Goal: Task Accomplishment & Management: Use online tool/utility

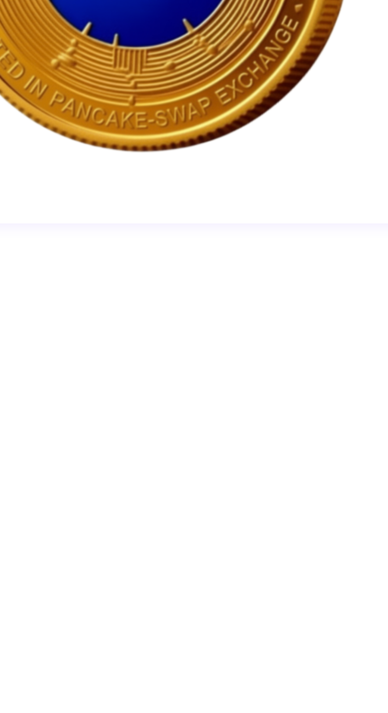
scroll to position [633, 0]
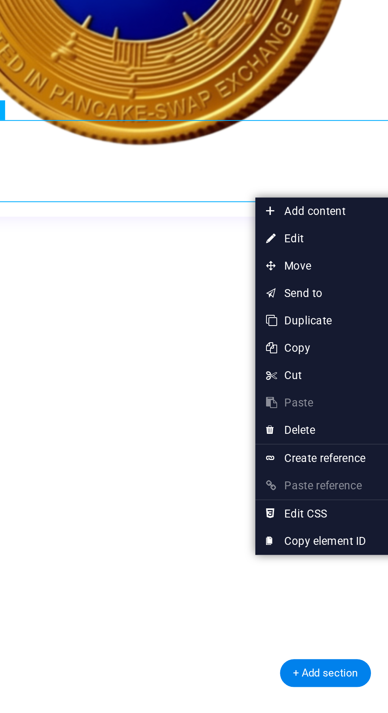
click at [53, 654] on div "JioCoin is a community-driven digital token built on the BNB Smart Chain networ…" at bounding box center [113, 674] width 377 height 40
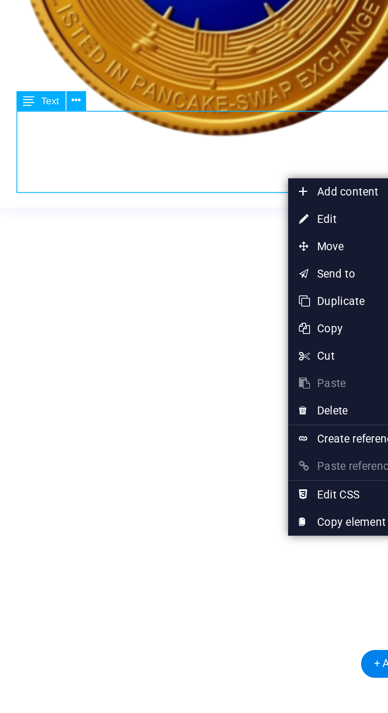
click at [82, 645] on div "JioCoin is a community-driven digital token built on the BNB Smart Chain networ…" at bounding box center [194, 665] width 377 height 40
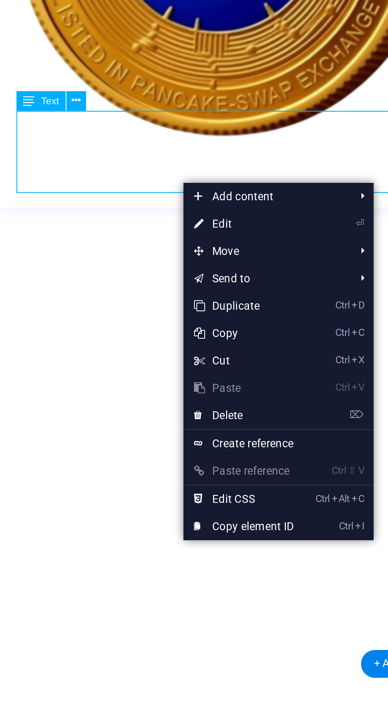
click at [35, 645] on div "JioCoin is a community-driven digital token built on the BNB Smart Chain networ…" at bounding box center [194, 665] width 377 height 40
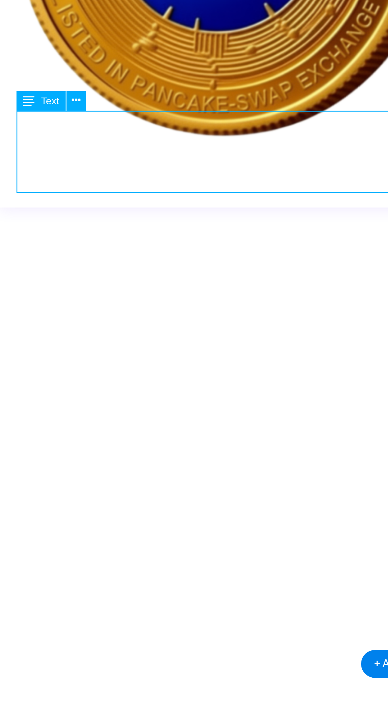
click at [35, 645] on div "JioCoin is a community-driven digital token built on the BNB Smart Chain networ…" at bounding box center [194, 665] width 377 height 40
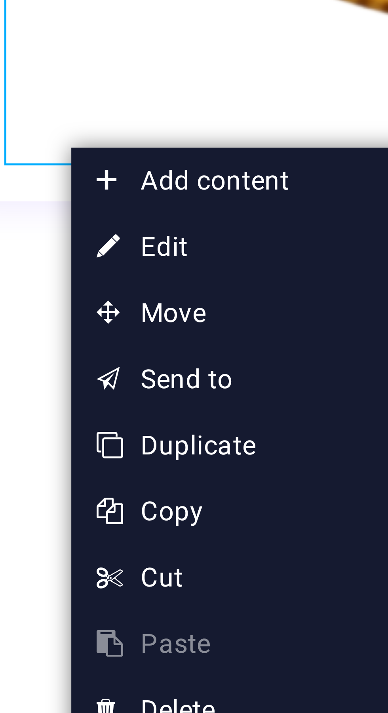
click at [70, 377] on link "⏎ Edit" at bounding box center [78, 378] width 53 height 12
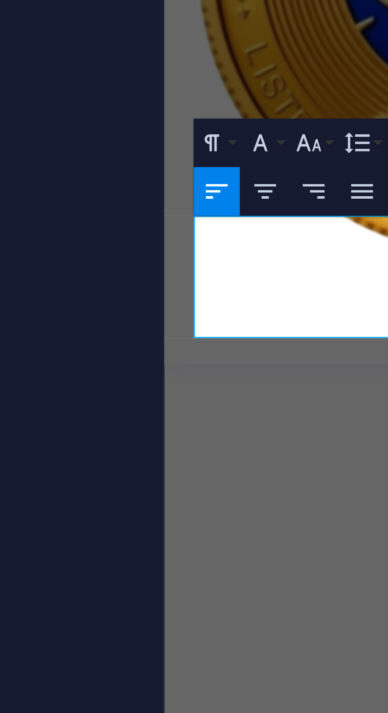
scroll to position [663, 0]
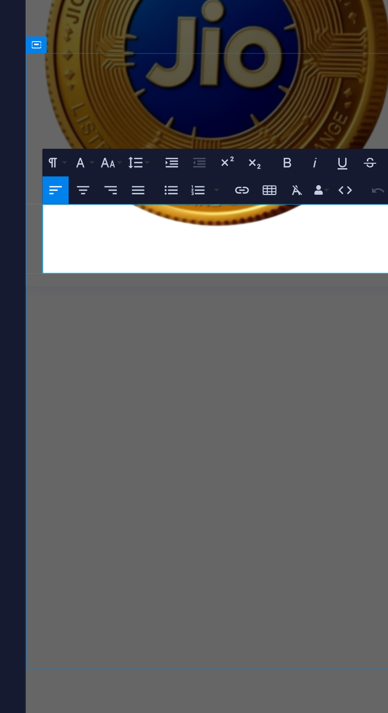
click at [197, 439] on icon "button" at bounding box center [197, 437] width 4 height 3
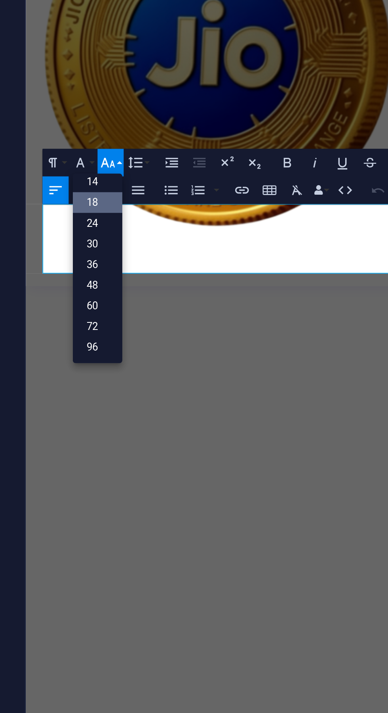
scroll to position [64, 0]
click at [202, 447] on link "14" at bounding box center [194, 444] width 16 height 7
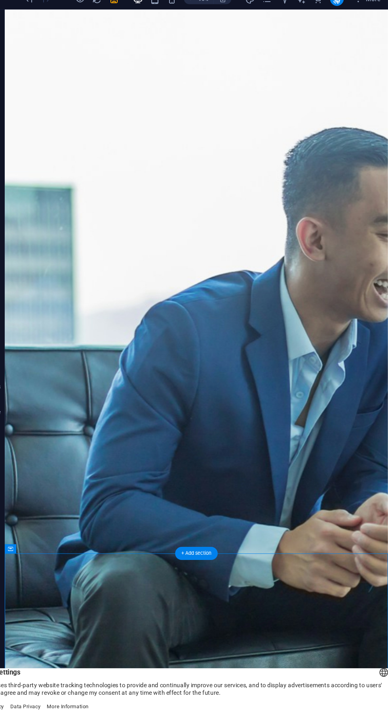
scroll to position [0, 0]
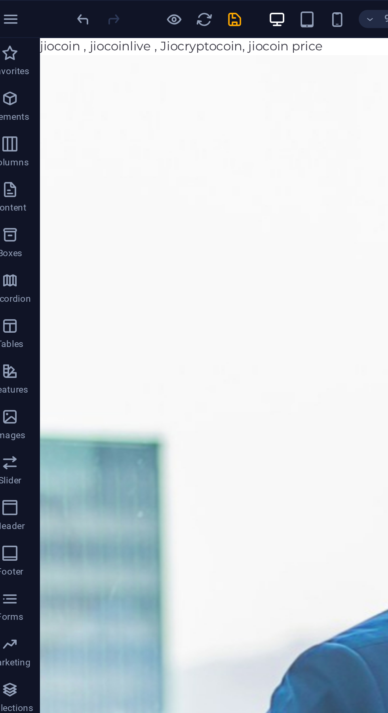
click at [136, 9] on icon "save" at bounding box center [133, 10] width 9 height 9
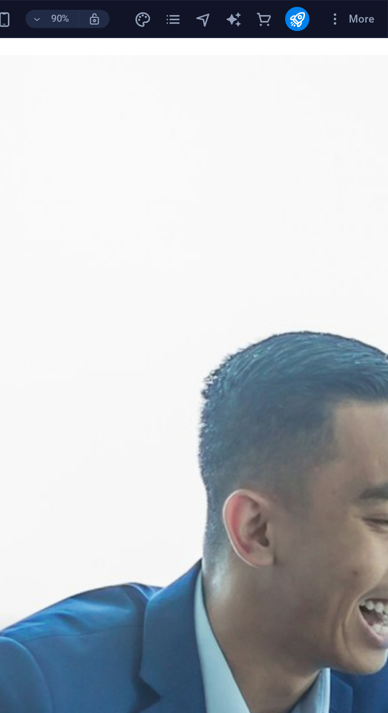
click at [343, 9] on icon "publish" at bounding box center [340, 10] width 9 height 9
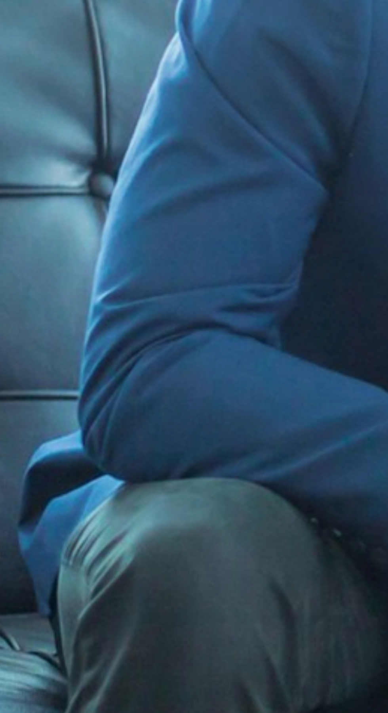
scroll to position [185, 0]
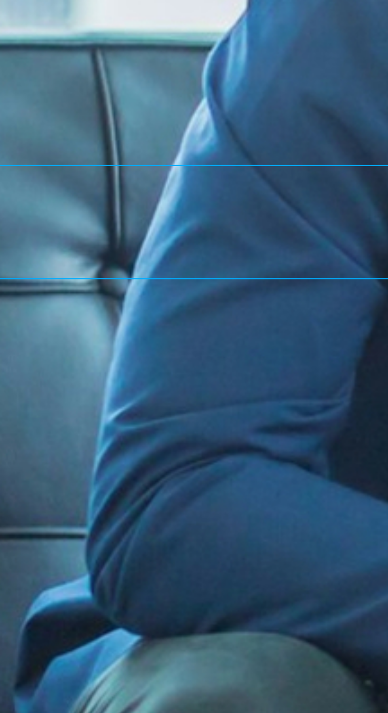
scroll to position [139, 0]
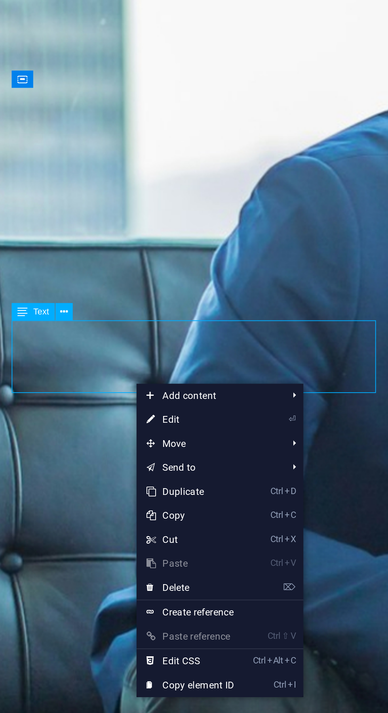
click at [119, 341] on link "⏎ Edit" at bounding box center [128, 339] width 53 height 12
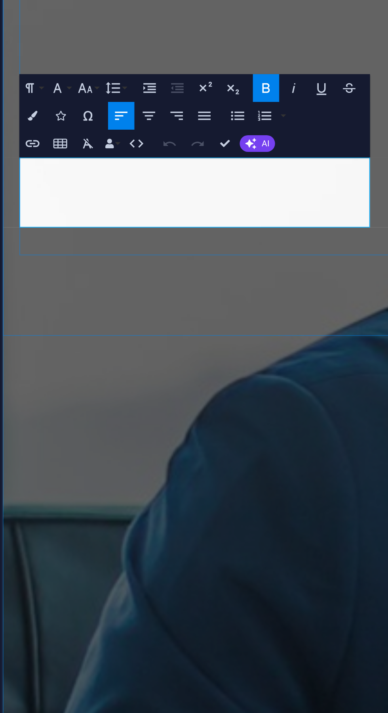
click at [112, 118] on figure at bounding box center [199, 123] width 395 height 1237
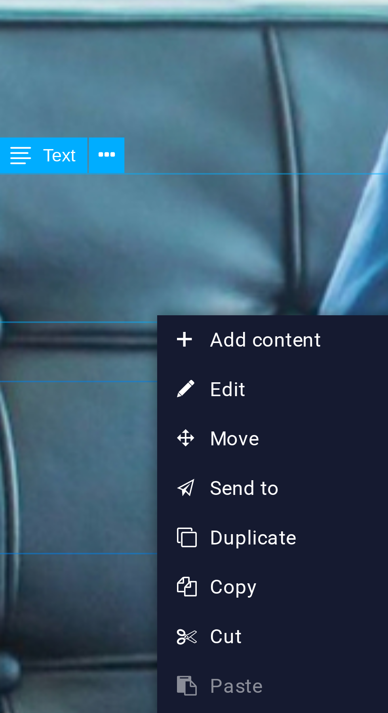
click at [94, 342] on link "⏎ Edit" at bounding box center [104, 342] width 53 height 12
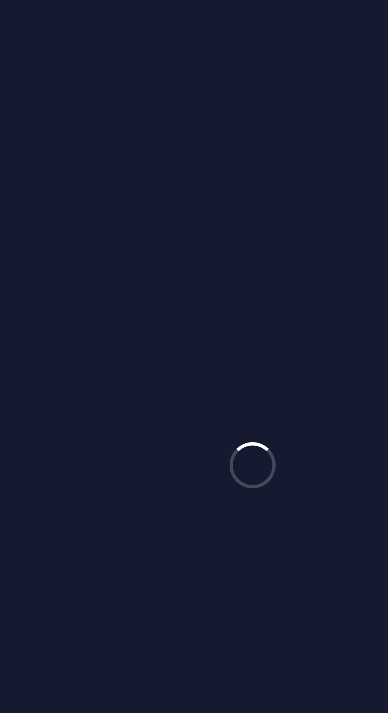
select select "vh"
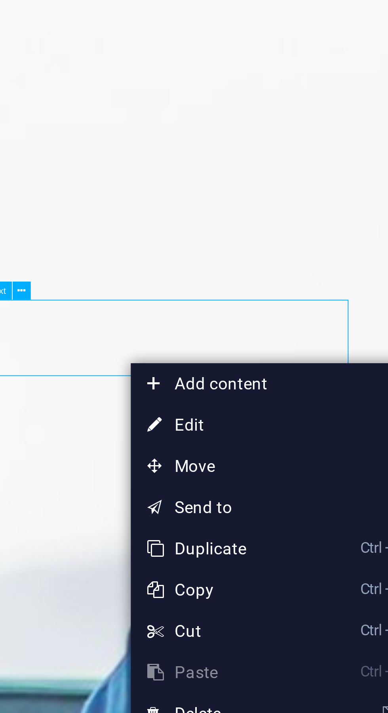
click at [238, 220] on link "⏎ Edit" at bounding box center [250, 221] width 53 height 12
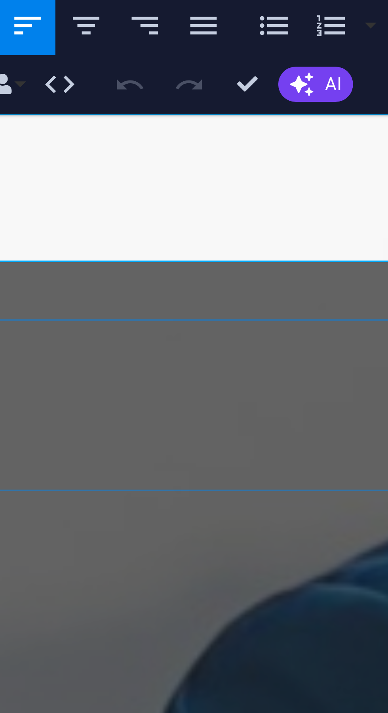
scroll to position [157, 0]
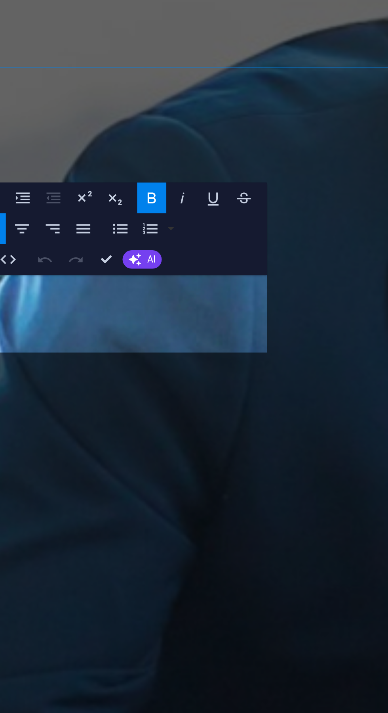
scroll to position [302, 0]
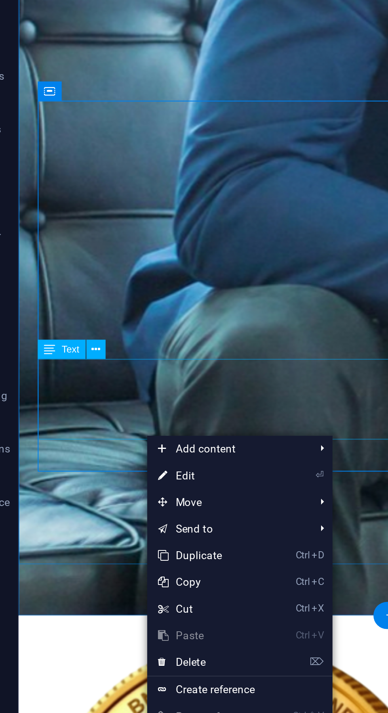
click at [105, 380] on link "⏎ Edit" at bounding box center [115, 382] width 53 height 12
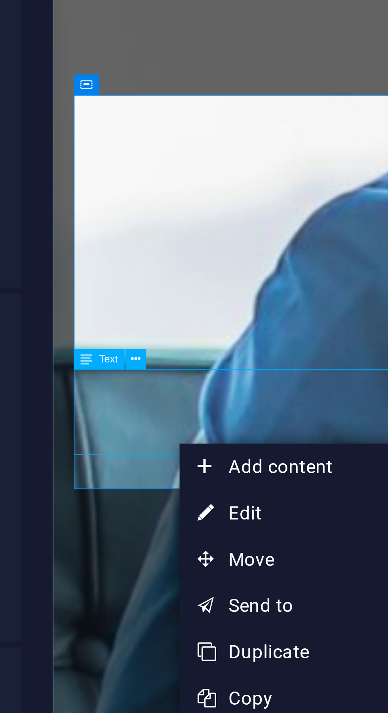
click at [216, 245] on link "⏎ Edit" at bounding box center [230, 246] width 53 height 12
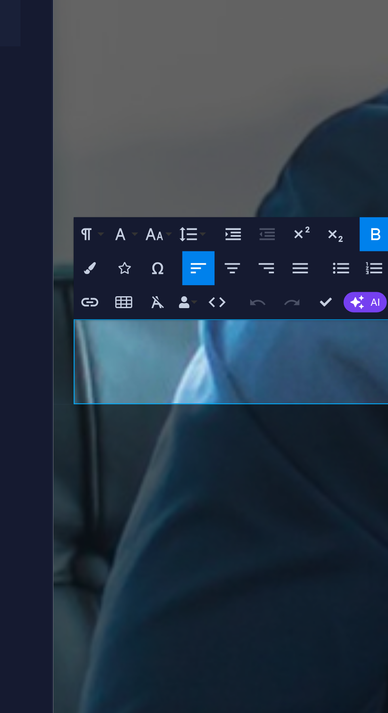
scroll to position [342, 0]
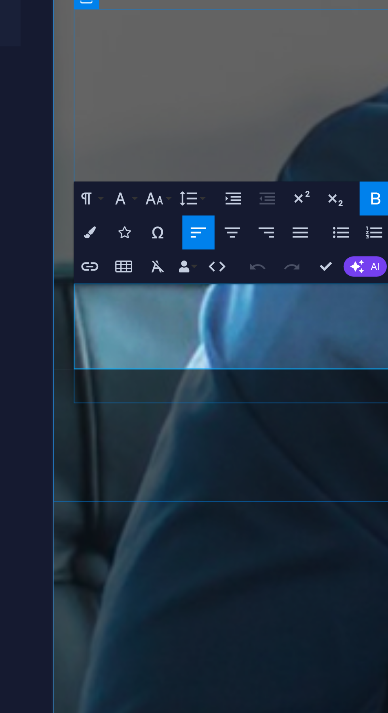
click at [197, 164] on icon "button" at bounding box center [197, 165] width 5 height 5
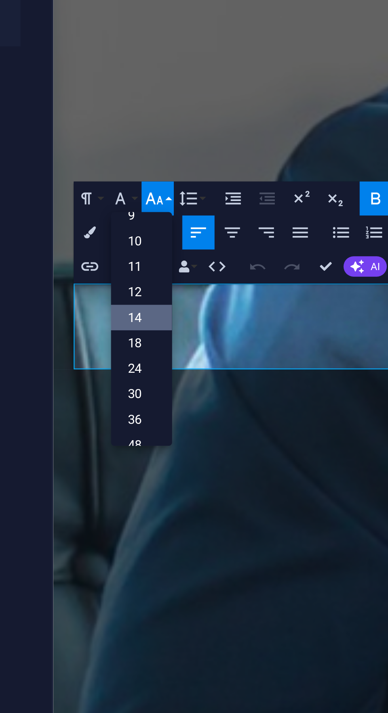
scroll to position [18, 0]
click at [202, 181] on link "10" at bounding box center [194, 177] width 16 height 7
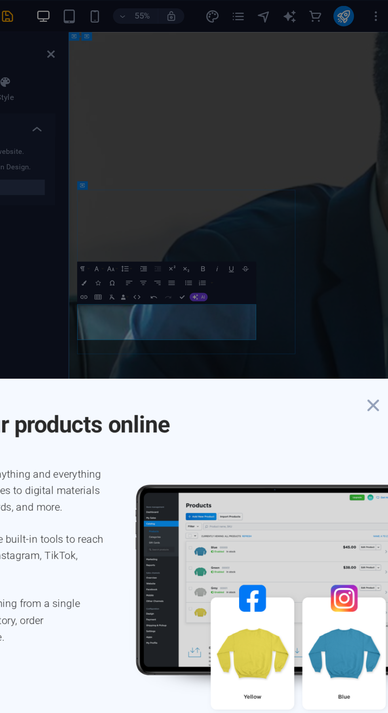
click at [366, 257] on icon "button" at bounding box center [359, 250] width 14 height 14
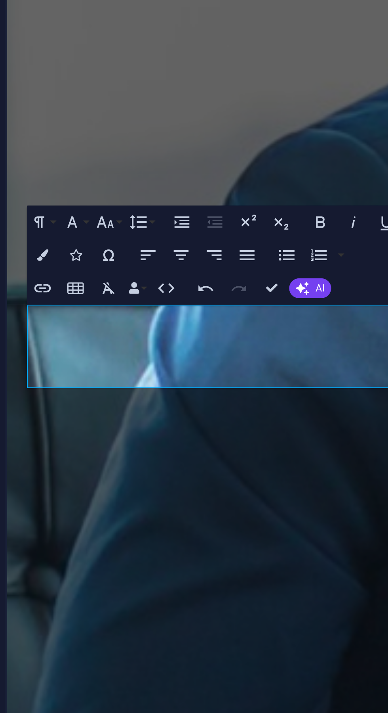
click at [199, 166] on icon "button" at bounding box center [197, 165] width 5 height 5
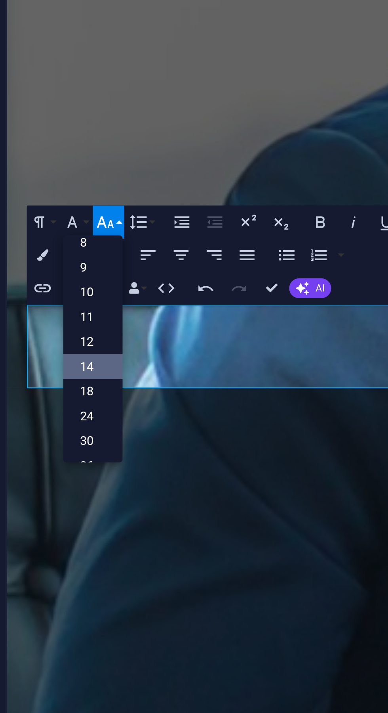
scroll to position [4, 0]
click at [202, 188] on link "10" at bounding box center [194, 185] width 16 height 7
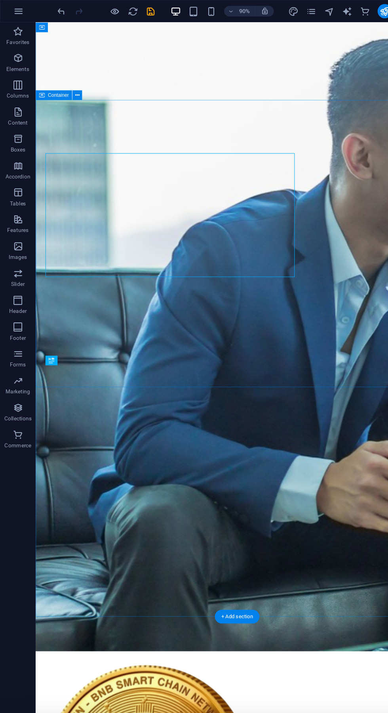
scroll to position [0, 0]
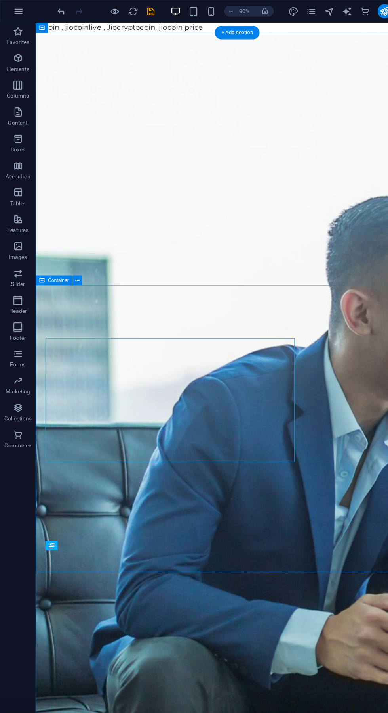
click at [138, 15] on icon "save" at bounding box center [133, 10] width 9 height 9
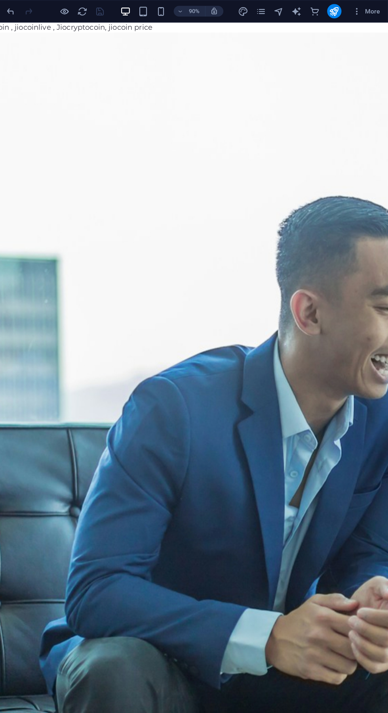
click at [345, 15] on icon "publish" at bounding box center [340, 10] width 9 height 9
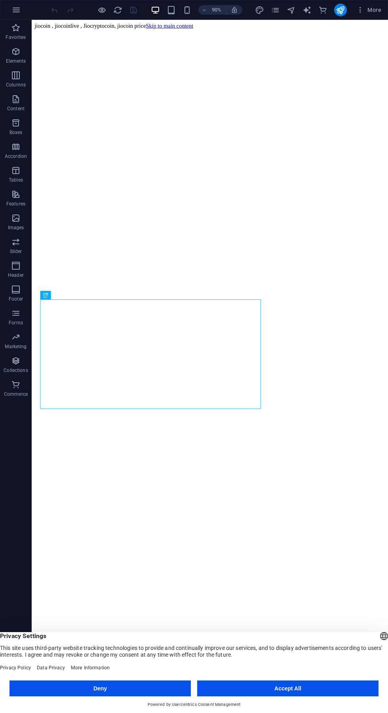
click at [379, 696] on button "Accept All" at bounding box center [288, 688] width 182 height 16
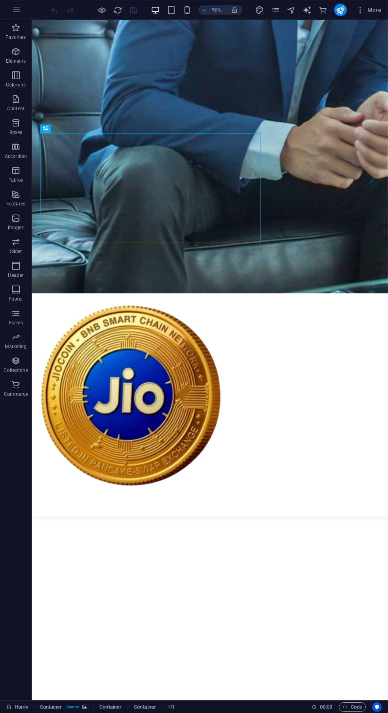
scroll to position [488, 0]
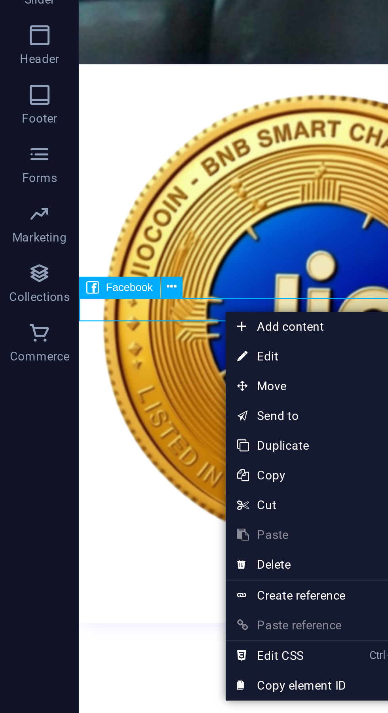
click at [67, 367] on icon at bounding box center [69, 366] width 4 height 8
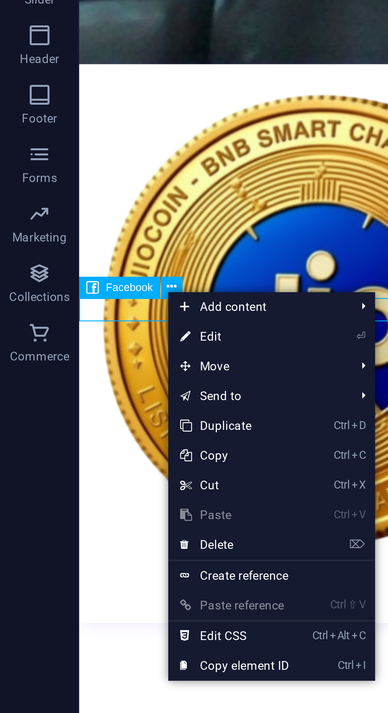
click at [89, 469] on link "⌦ Delete" at bounding box center [93, 469] width 53 height 12
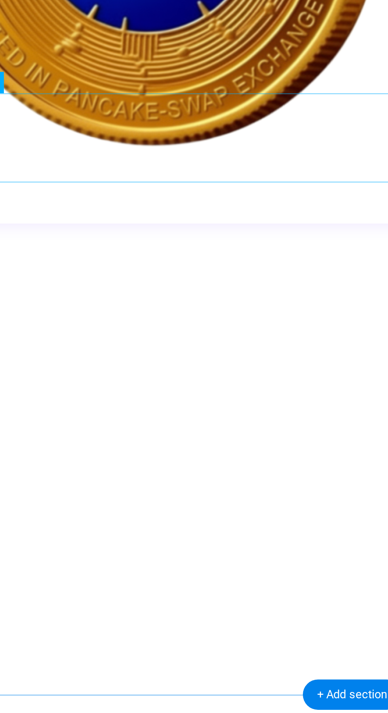
scroll to position [694, 0]
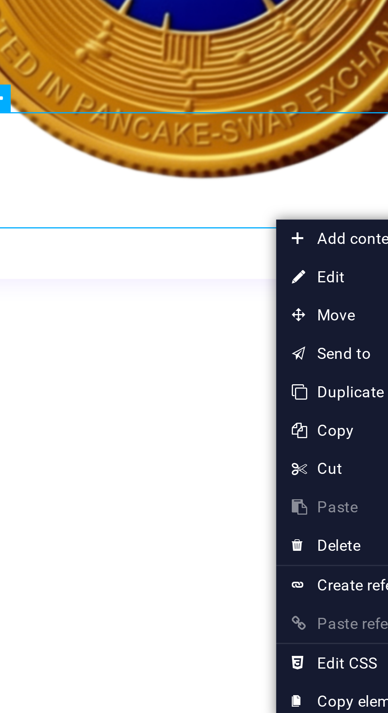
click at [170, 316] on link "⏎ Edit" at bounding box center [179, 315] width 53 height 12
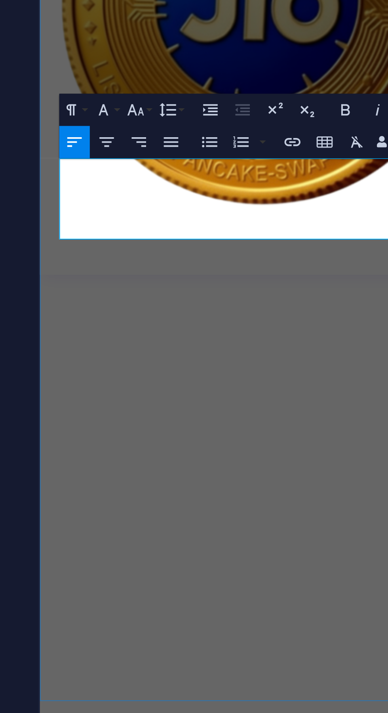
click at [115, 323] on span "0xb314d182de1c3a3ecc6772cc1126db8e5fc29886" at bounding box center [117, 326] width 137 height 7
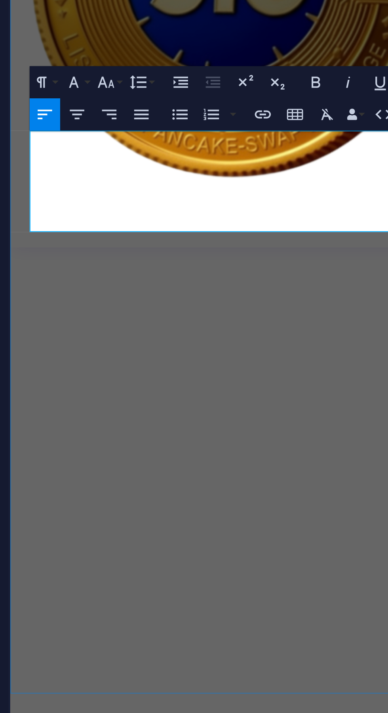
click at [44, 294] on p "0xb314d182de1c3a3ecc6772cc1126db8e5fc29886" at bounding box center [207, 304] width 376 height 20
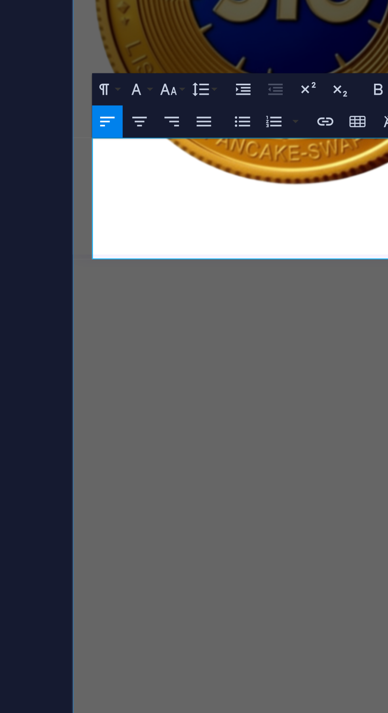
click at [85, 301] on p "Smart Contract Address:" at bounding box center [270, 306] width 376 height 10
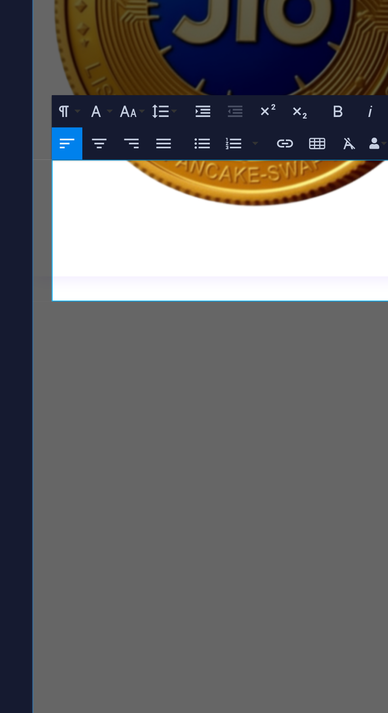
click at [104, 343] on p "Buy using jiocoin bnb address only 0xb314d182de1c3a3ecc6772cc1126db8e5fc29886" at bounding box center [230, 353] width 376 height 20
click at [76, 343] on p "Buy using jiocoin bnb address only 0xb314d182de1c3a3ecc6772cc1126db8e5fc29886" at bounding box center [230, 353] width 376 height 20
click at [83, 343] on p "Buy jiocoin bnb address only 0xb314d182de1c3a3ecc6772cc1126db8e5fc29886" at bounding box center [230, 353] width 376 height 20
click at [161, 333] on p "Smart Contract Address:" at bounding box center [230, 338] width 376 height 10
click at [191, 343] on p "Buy jiocoin using these bnb address only 0xb314d182de1c3a3ecc6772cc1126db8e5fc2…" at bounding box center [230, 353] width 376 height 20
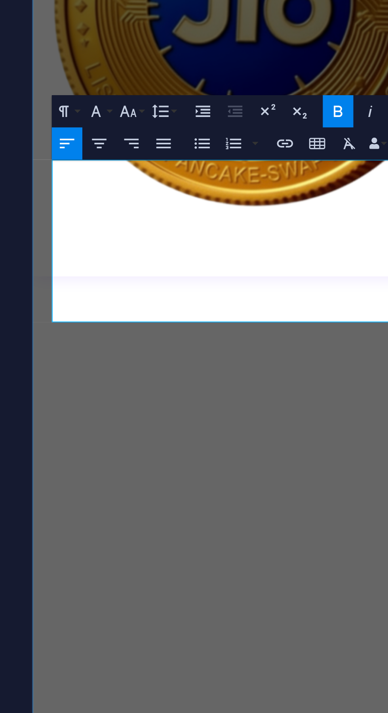
click at [141, 333] on p "Smart Contract Address:" at bounding box center [230, 338] width 376 height 10
click at [46, 343] on p "Buy jiocoin using these bnb address only 0xb314d182de1c3a3ecc6772cc1126db8e5fc2…" at bounding box center [230, 353] width 376 height 20
click at [44, 343] on p "Buy jiocoin using these bnb address only 0xb314d182de1c3a3ecc6772cc1126db8e5fc2…" at bounding box center [230, 353] width 376 height 20
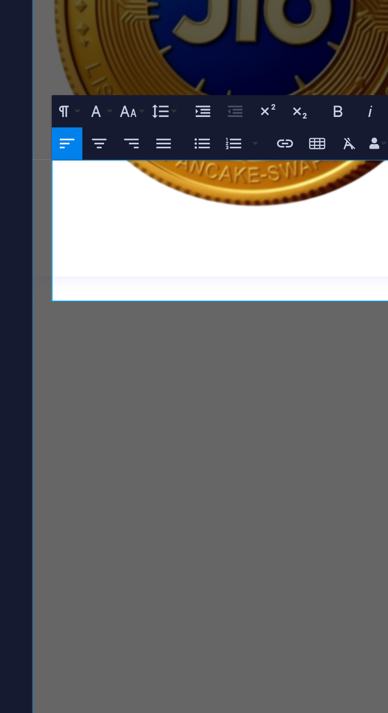
click at [191, 333] on p "Smart Contract Address: Buy jiocoin using these bnb address only 0xb314d182de1c…" at bounding box center [230, 343] width 376 height 20
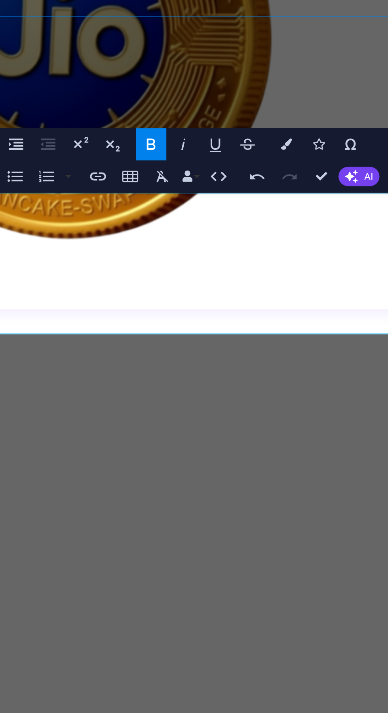
click at [101, 366] on p "Smart Contract Address: Buy jiocoin using these bnb address only 0xb314d182de1c…" at bounding box center [43, 376] width 376 height 20
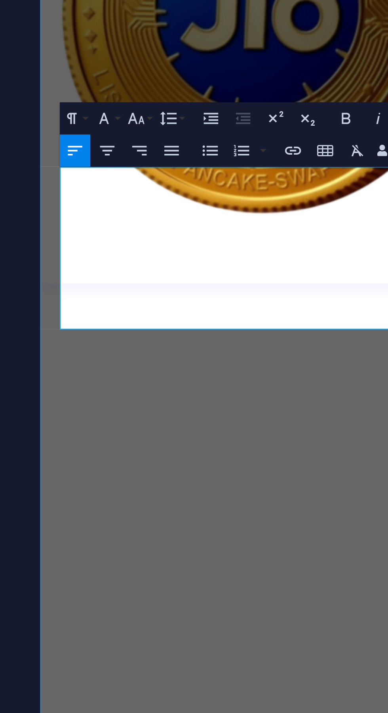
click at [59, 361] on span "0xb314d182de1c3a3ecc6772cc1126db8e5fc29886" at bounding box center [118, 364] width 137 height 7
click at [53, 361] on span "0xb314d182de1c3a3ecc6772cc1126db8e5fc29886" at bounding box center [118, 364] width 137 height 7
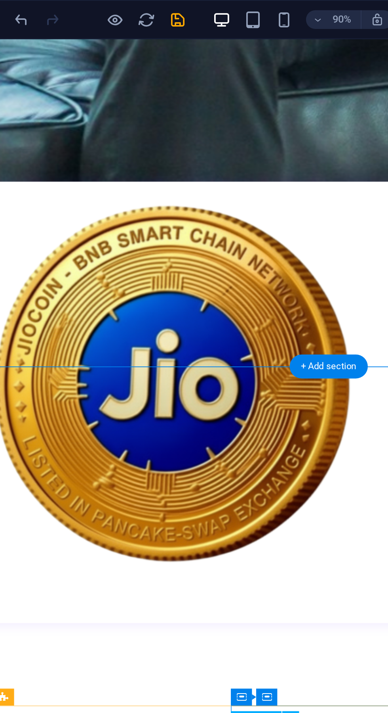
click at [135, 13] on icon "save" at bounding box center [133, 10] width 9 height 9
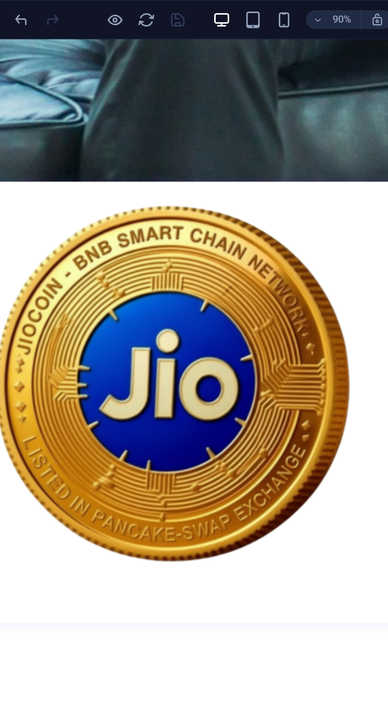
click at [189, 10] on icon "button" at bounding box center [187, 10] width 9 height 9
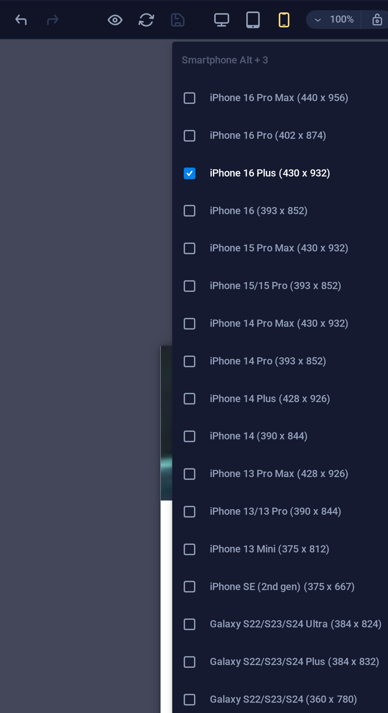
scroll to position [661, 0]
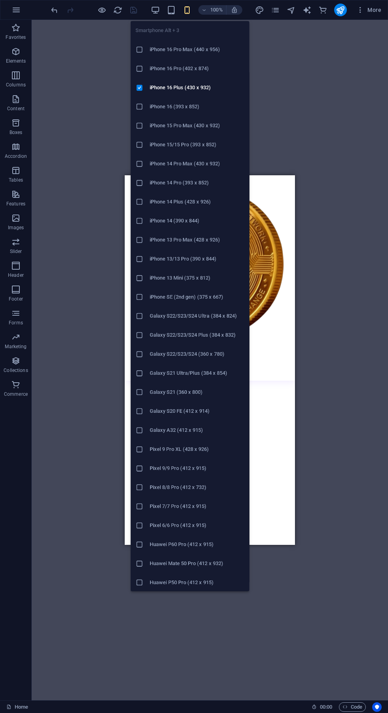
click at [349, 266] on div "Drag here to replace the existing content. Press “Ctrl” if you want to create a…" at bounding box center [210, 360] width 357 height 680
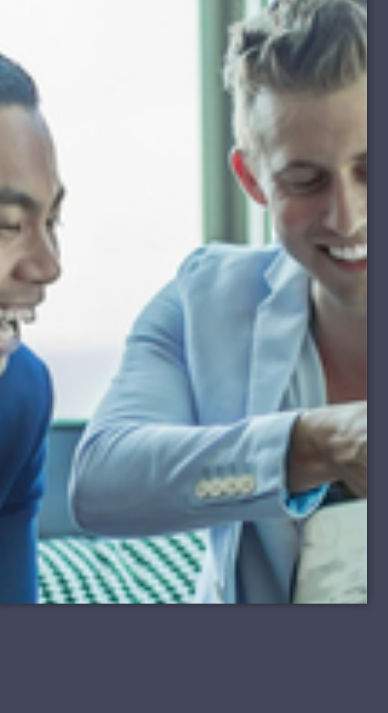
scroll to position [0, 0]
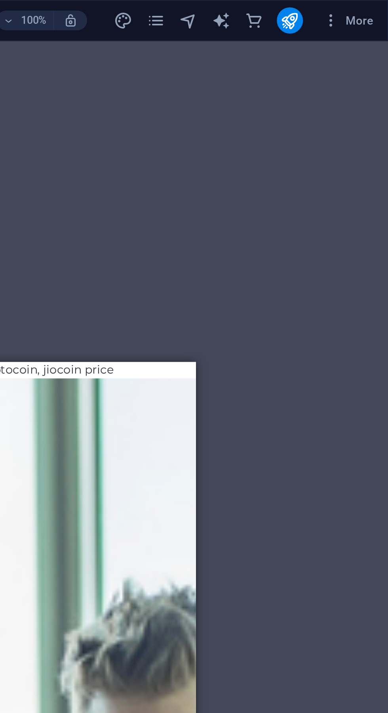
click at [343, 10] on icon "publish" at bounding box center [340, 10] width 9 height 9
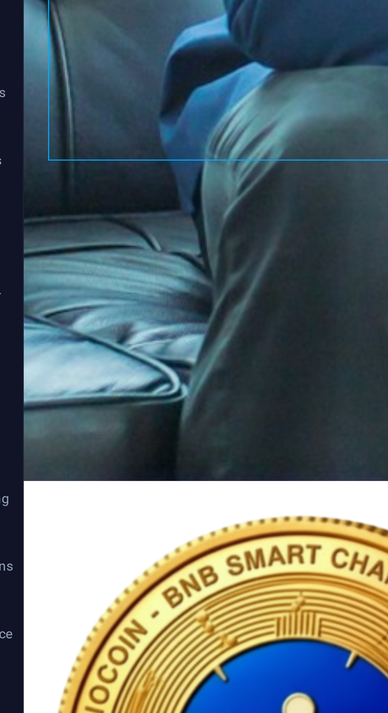
scroll to position [409, 0]
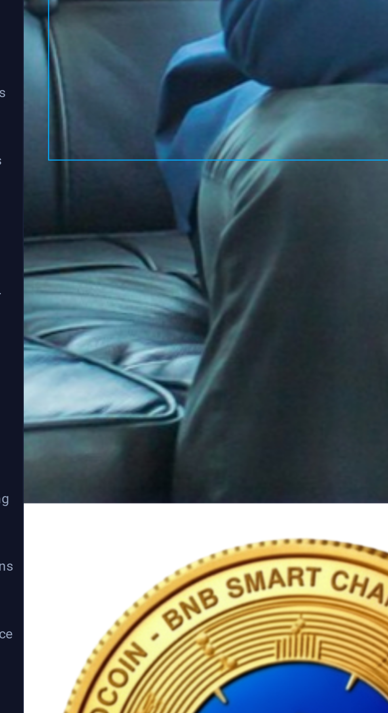
click at [108, 561] on div "Powered by BNB Smart Chain & EVM Encryption Technology” 0xb314d182de1c3a3ecc677…" at bounding box center [221, 576] width 377 height 30
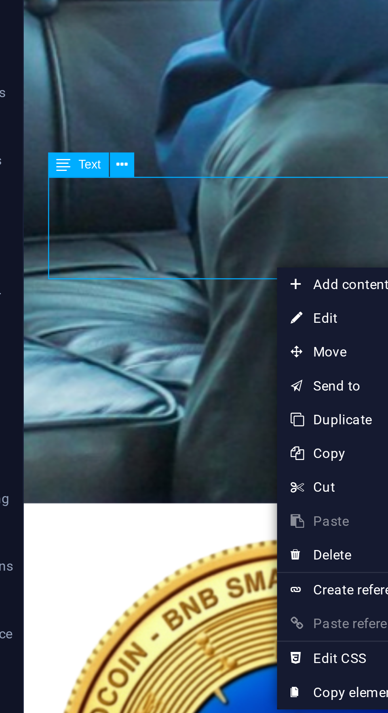
click at [153, 289] on link "⏎ Edit" at bounding box center [147, 283] width 53 height 12
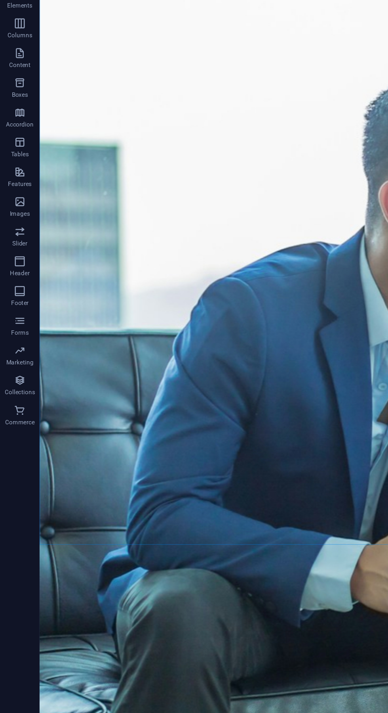
scroll to position [0, 0]
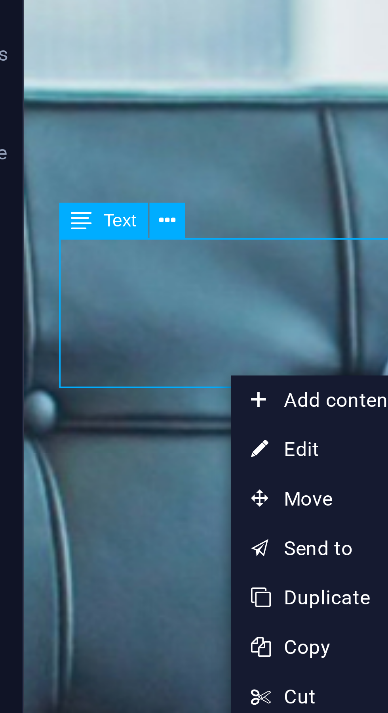
click at [88, 471] on link "⏎ Edit" at bounding box center [108, 465] width 53 height 12
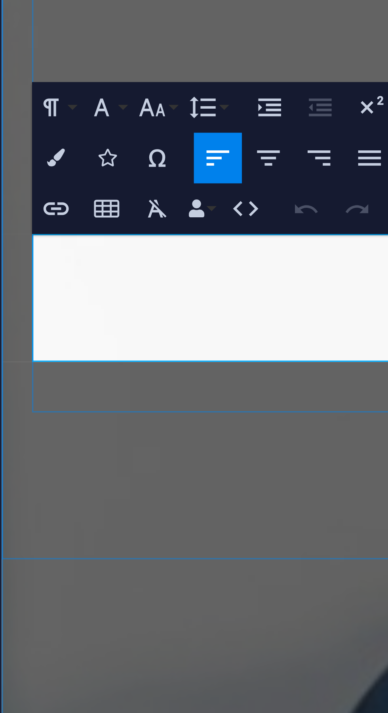
click at [79, 503] on span "0xb314d182de1c3a3ecc6772cc1126db8e5fc29886" at bounding box center [60, 505] width 99 height 5
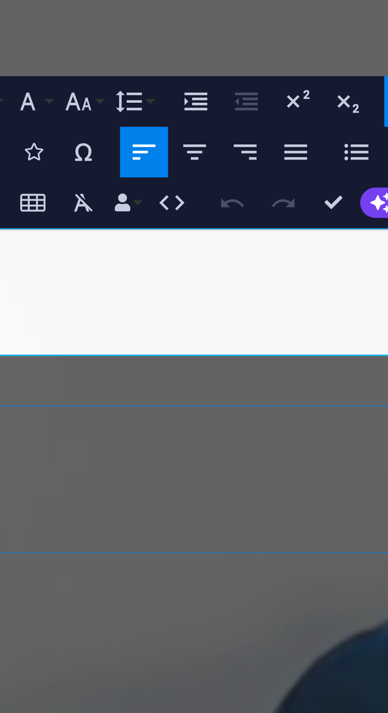
click at [0, 474] on strong "Powered by BNB Smart Chain & EVM Encryption Technology”" at bounding box center [51, 478] width 228 height 9
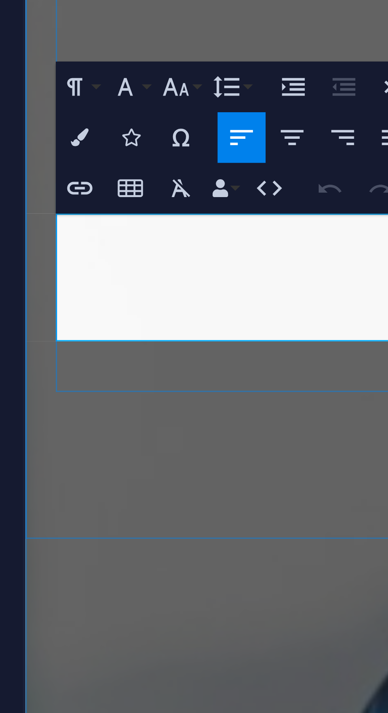
click at [188, 240] on icon "button" at bounding box center [188, 239] width 5 height 5
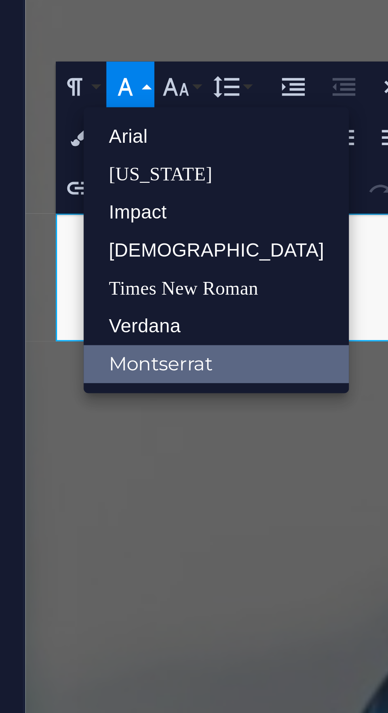
click at [209, 273] on link "Times New Roman" at bounding box center [204, 274] width 46 height 7
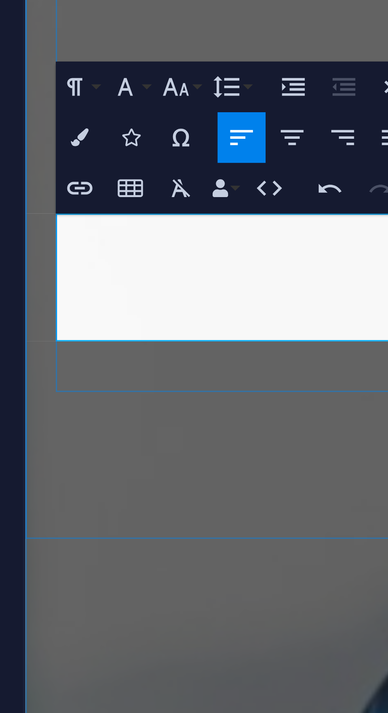
click at [197, 239] on icon "button" at bounding box center [197, 239] width 5 height 5
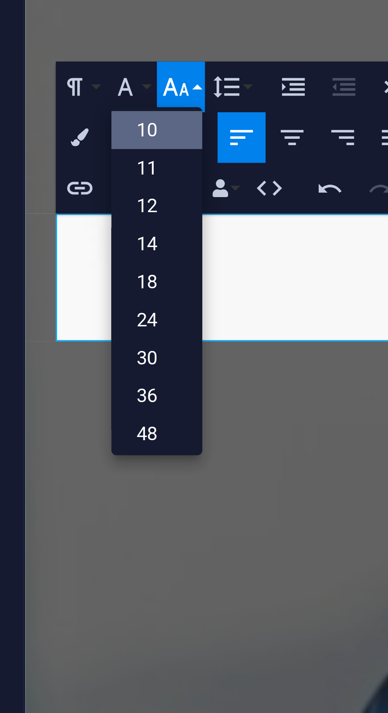
scroll to position [25, 0]
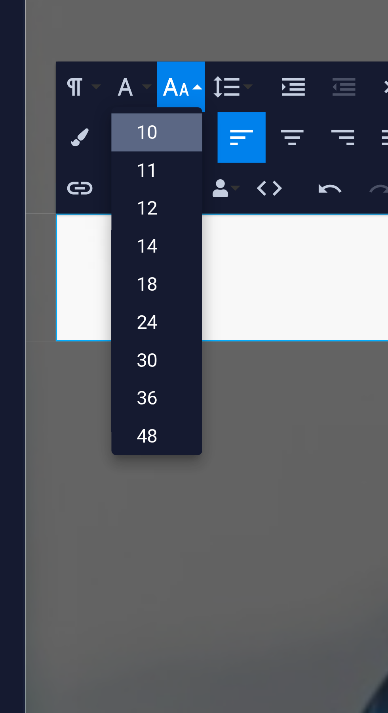
click at [193, 260] on link "12" at bounding box center [194, 260] width 16 height 7
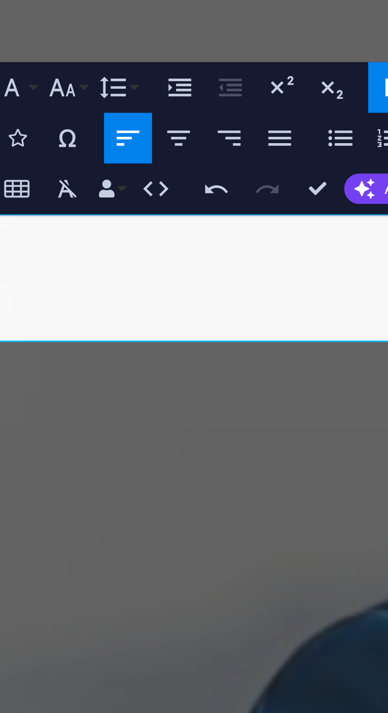
click at [15, 362] on div "Welcome to JioCoin – The Future of Digital Investment" at bounding box center [109, 407] width 376 height 91
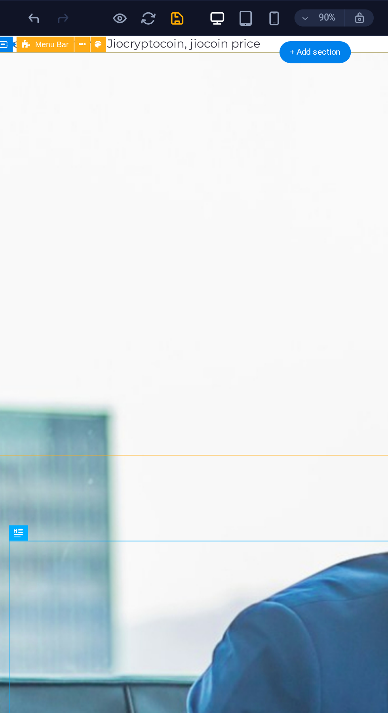
click at [138, 11] on icon "save" at bounding box center [133, 10] width 9 height 9
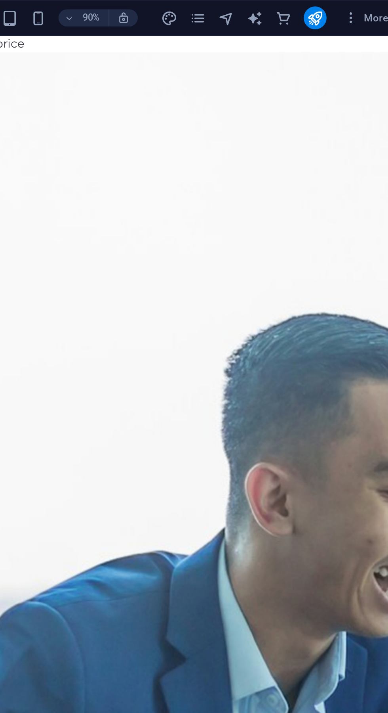
click at [345, 9] on icon "publish" at bounding box center [340, 10] width 9 height 9
